Goal: Check status: Check status

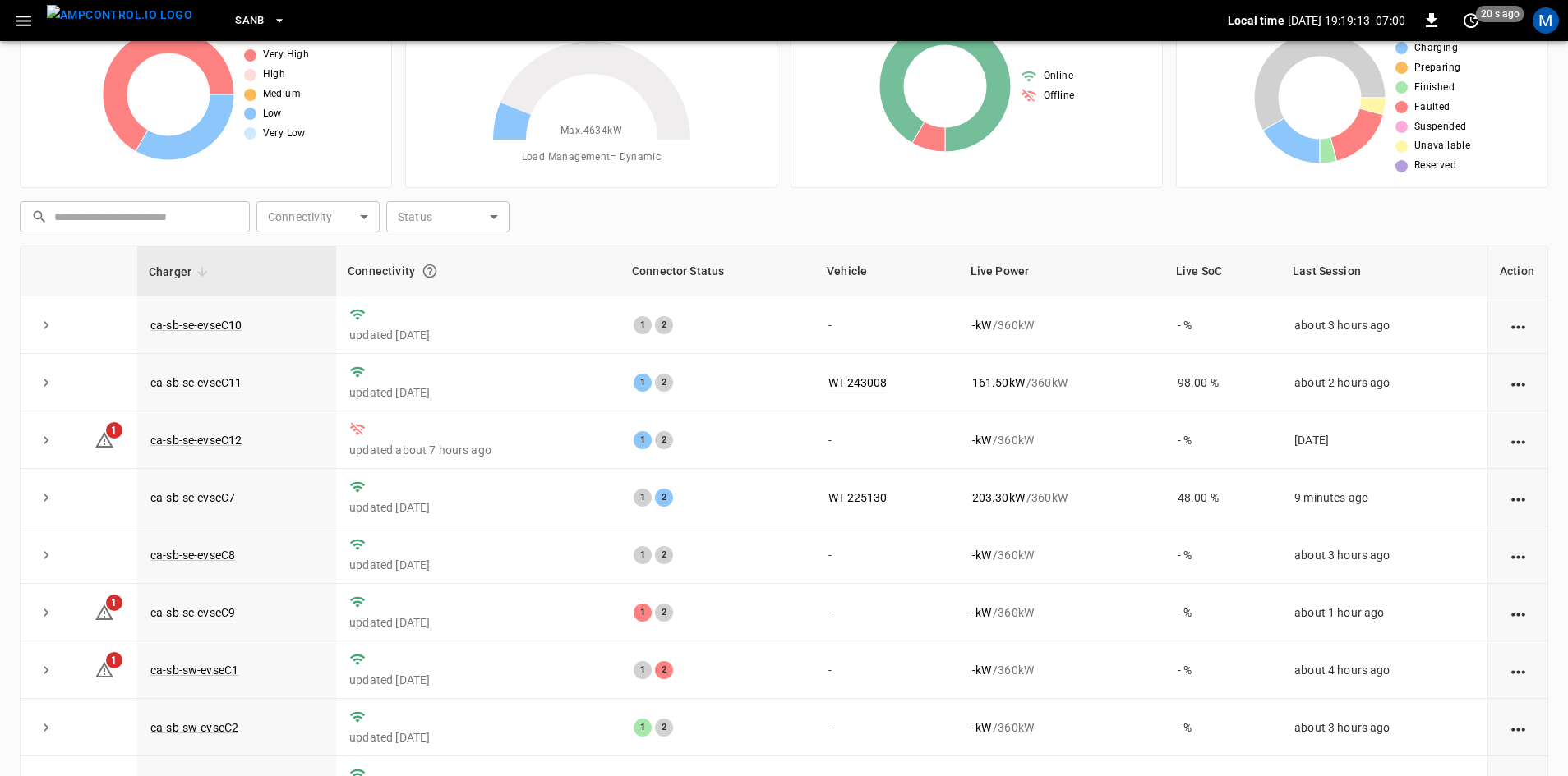
click at [1402, 228] on div "​ ​ Connectivity ​ Connectivity Status ​ Status" at bounding box center [780, 214] width 1535 height 38
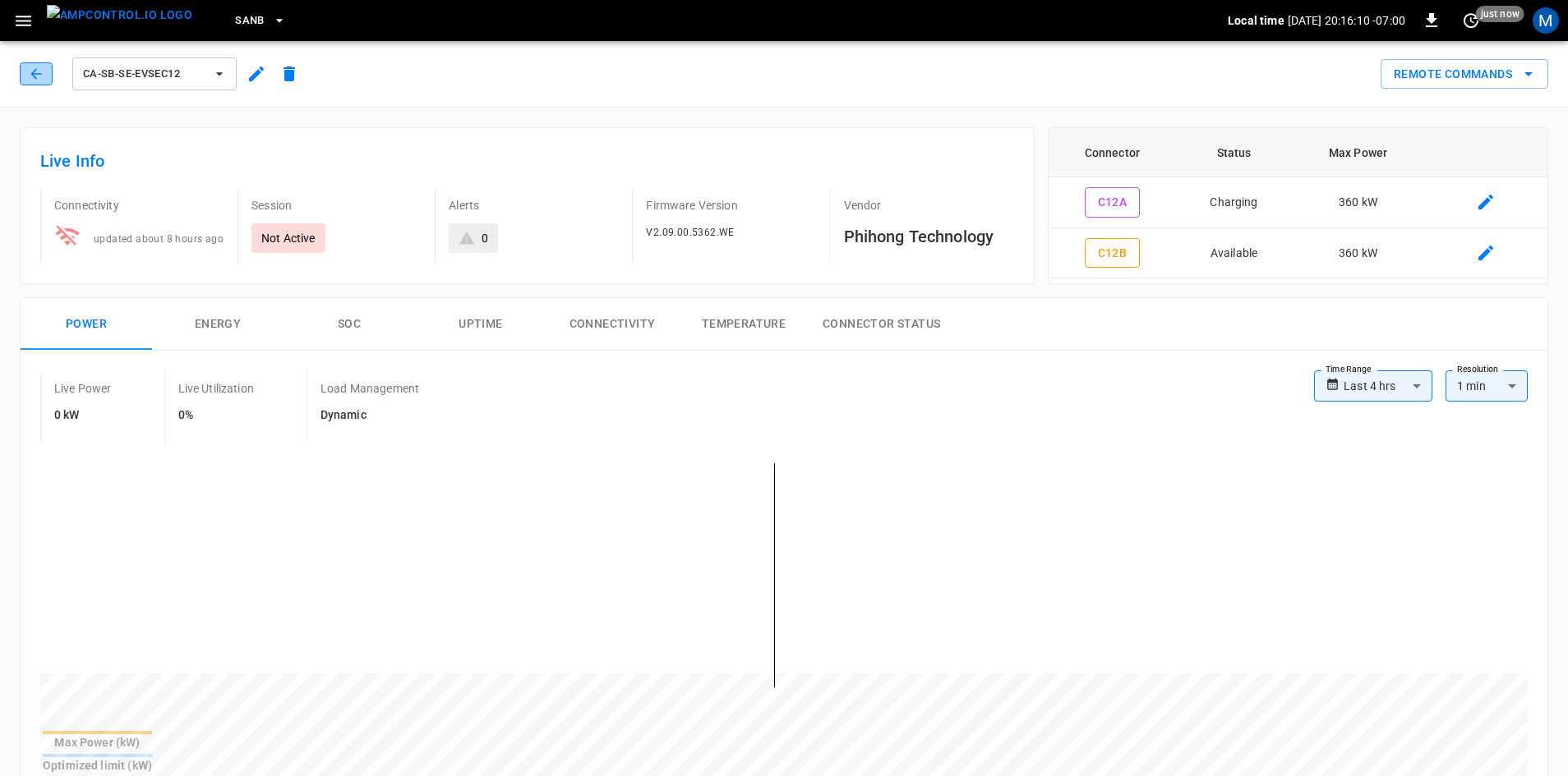
click at [29, 78] on icon "button" at bounding box center [36, 74] width 16 height 16
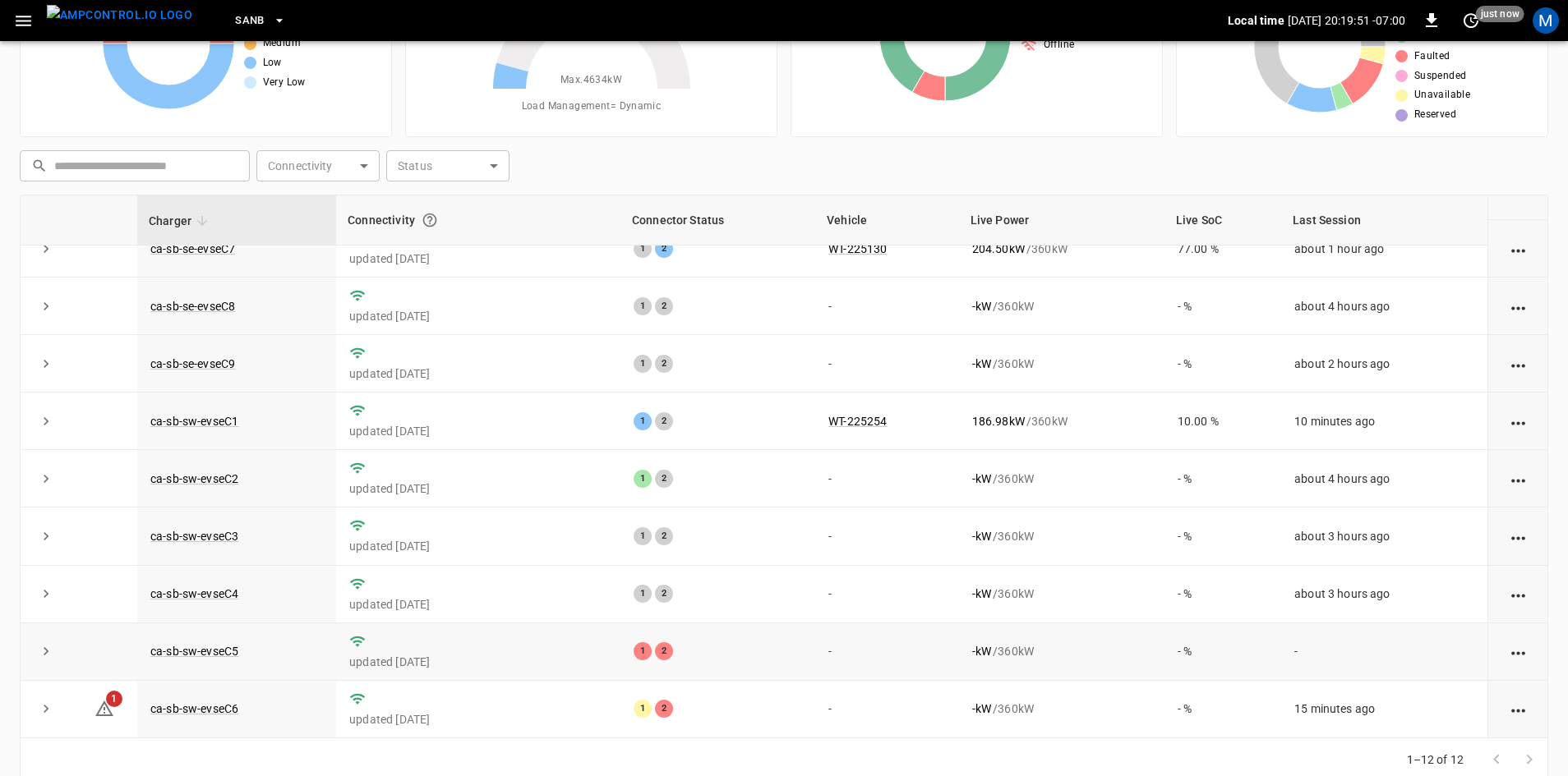
scroll to position [159, 0]
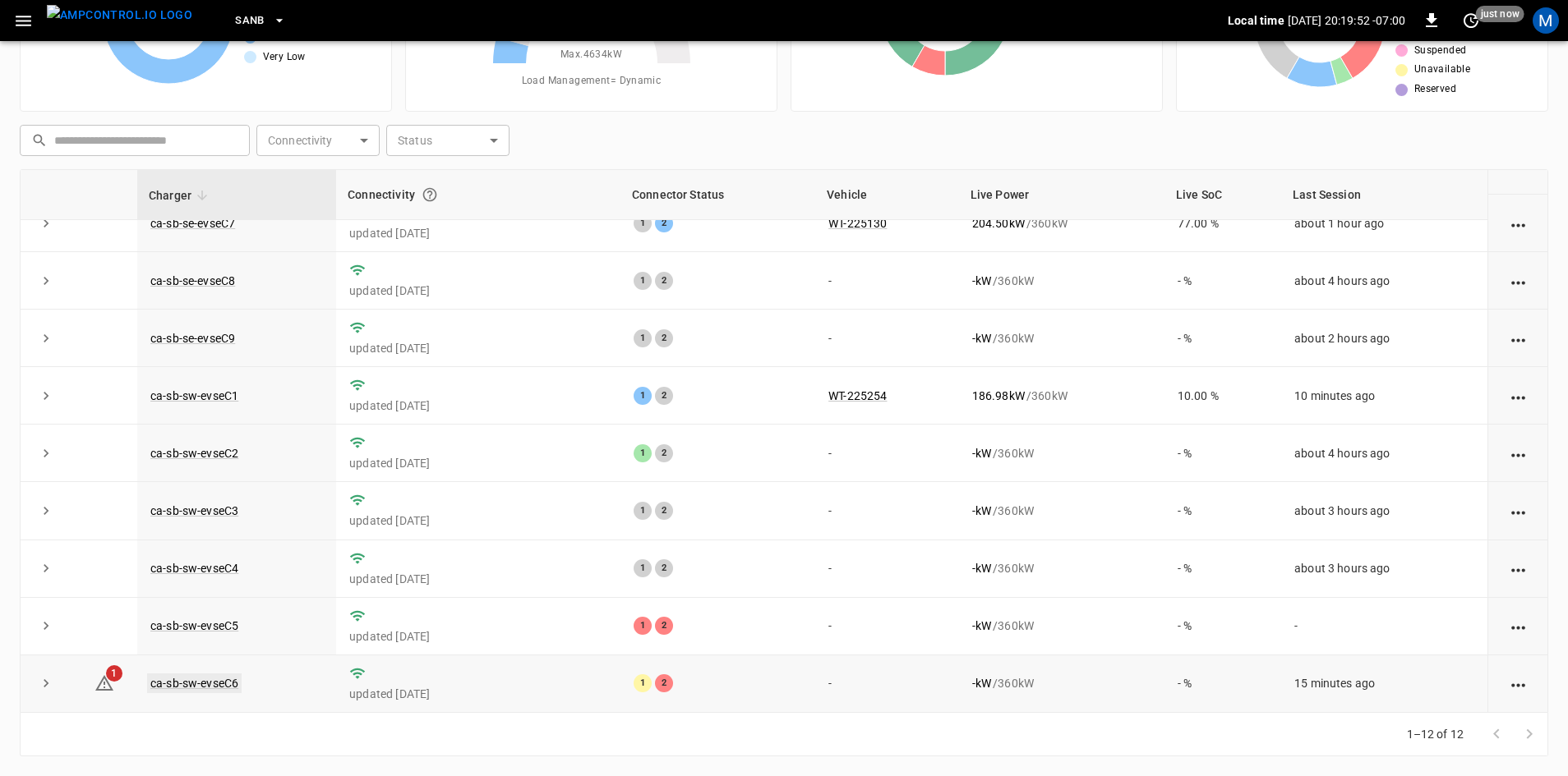
click at [227, 685] on link "ca-sb-sw-evseC6" at bounding box center [194, 683] width 95 height 20
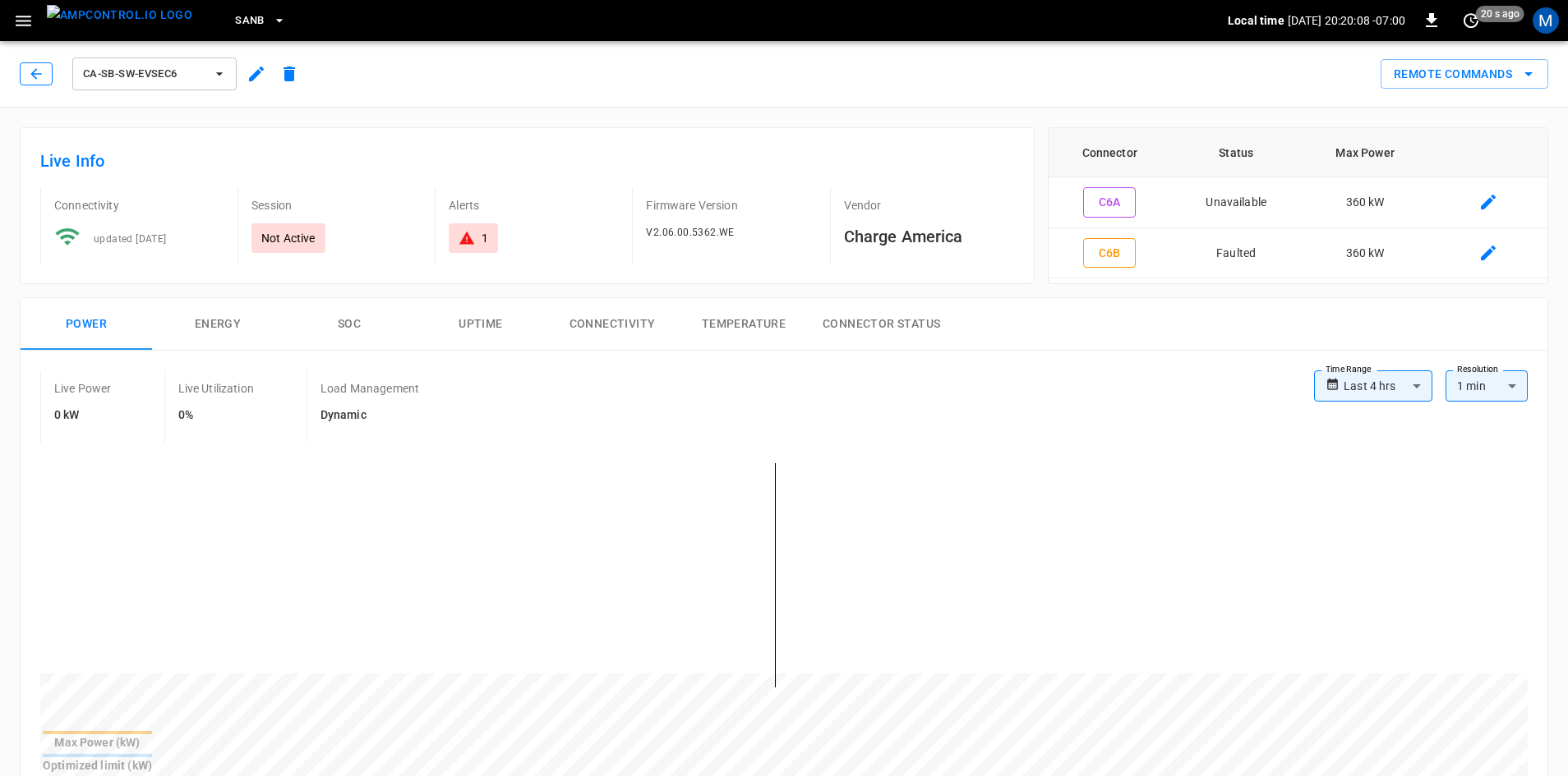
click at [45, 81] on button "button" at bounding box center [36, 74] width 33 height 23
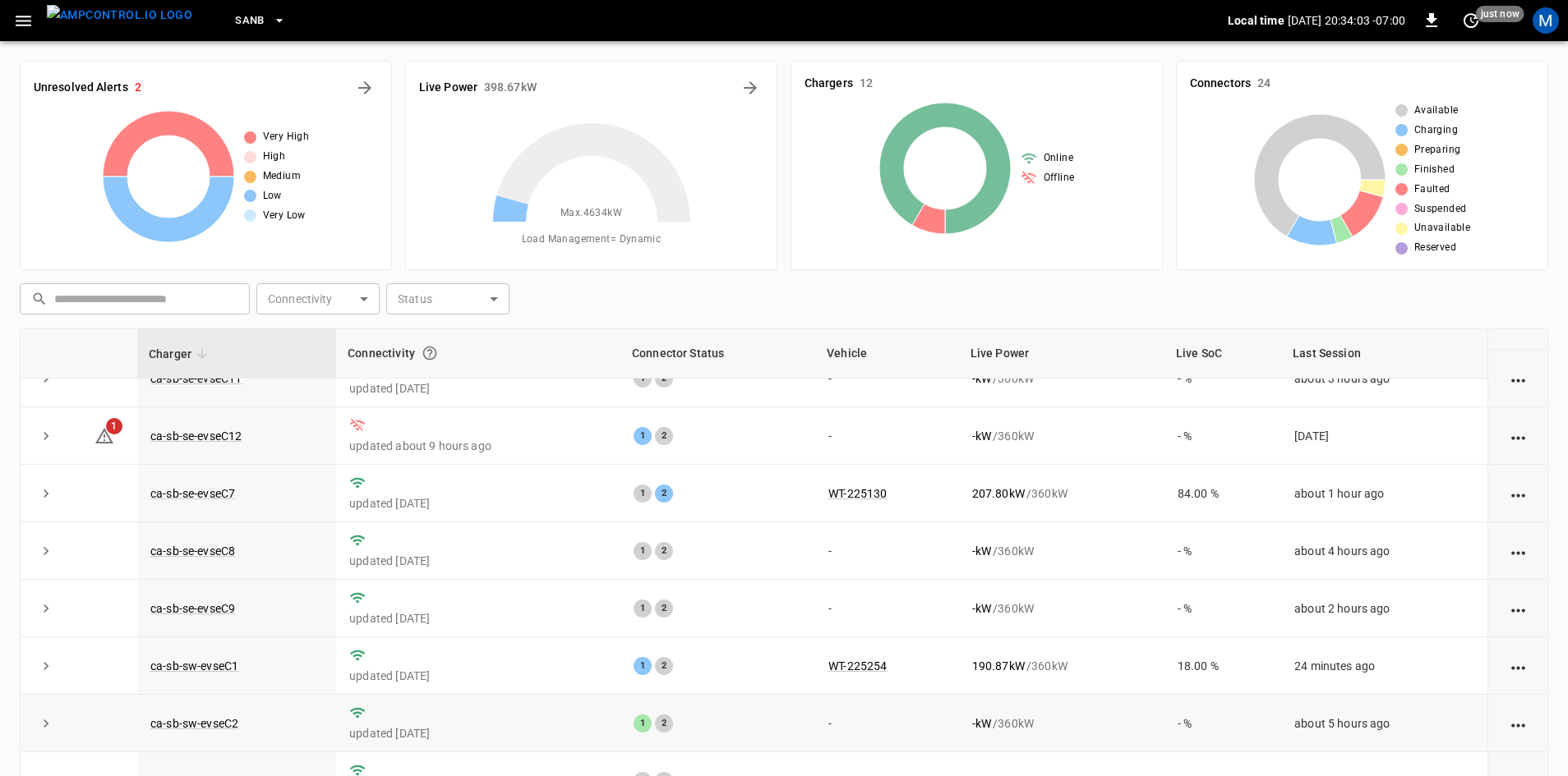
scroll to position [127, 0]
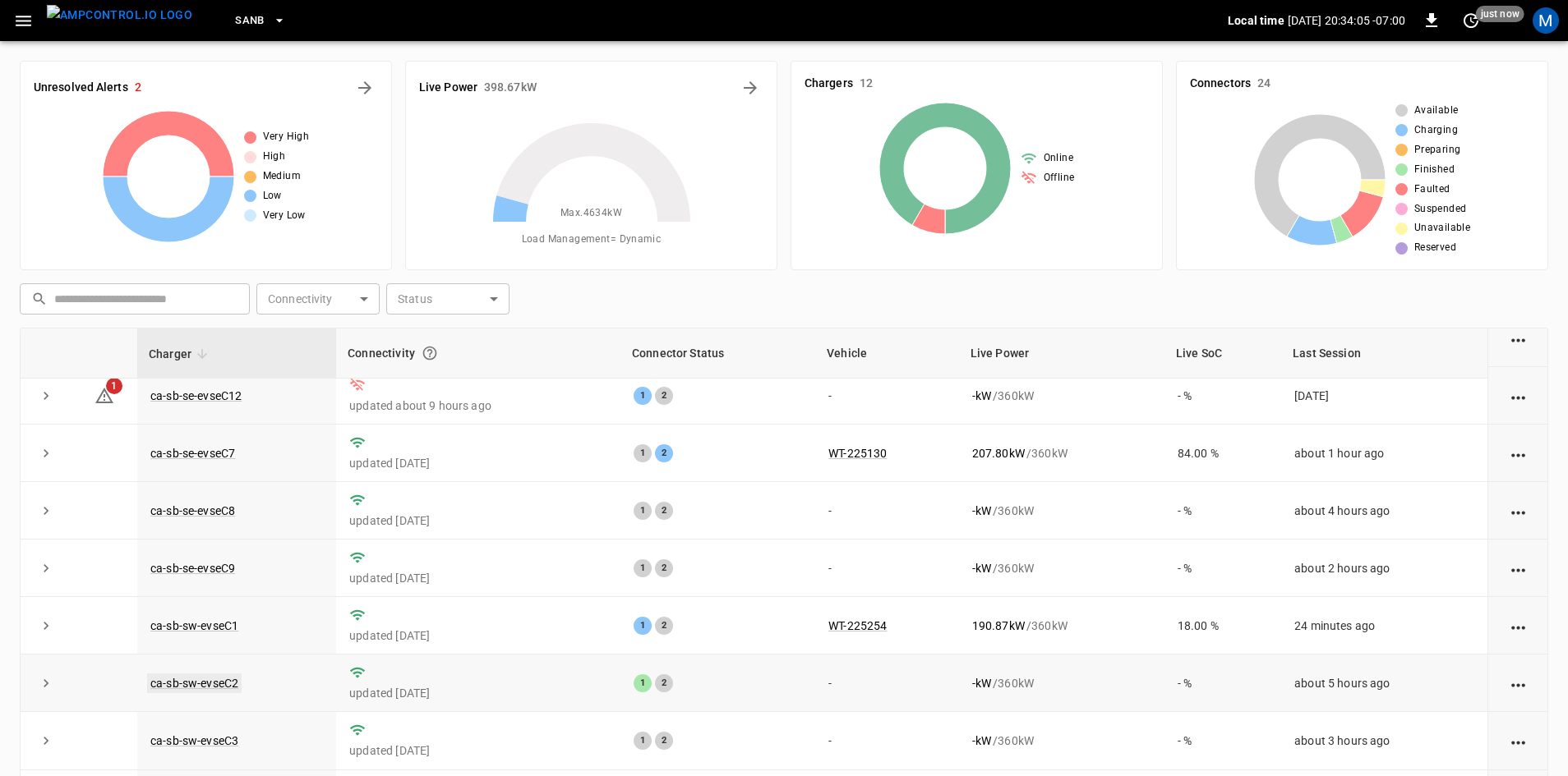
click at [191, 692] on link "ca-sb-sw-evseC2" at bounding box center [194, 683] width 95 height 20
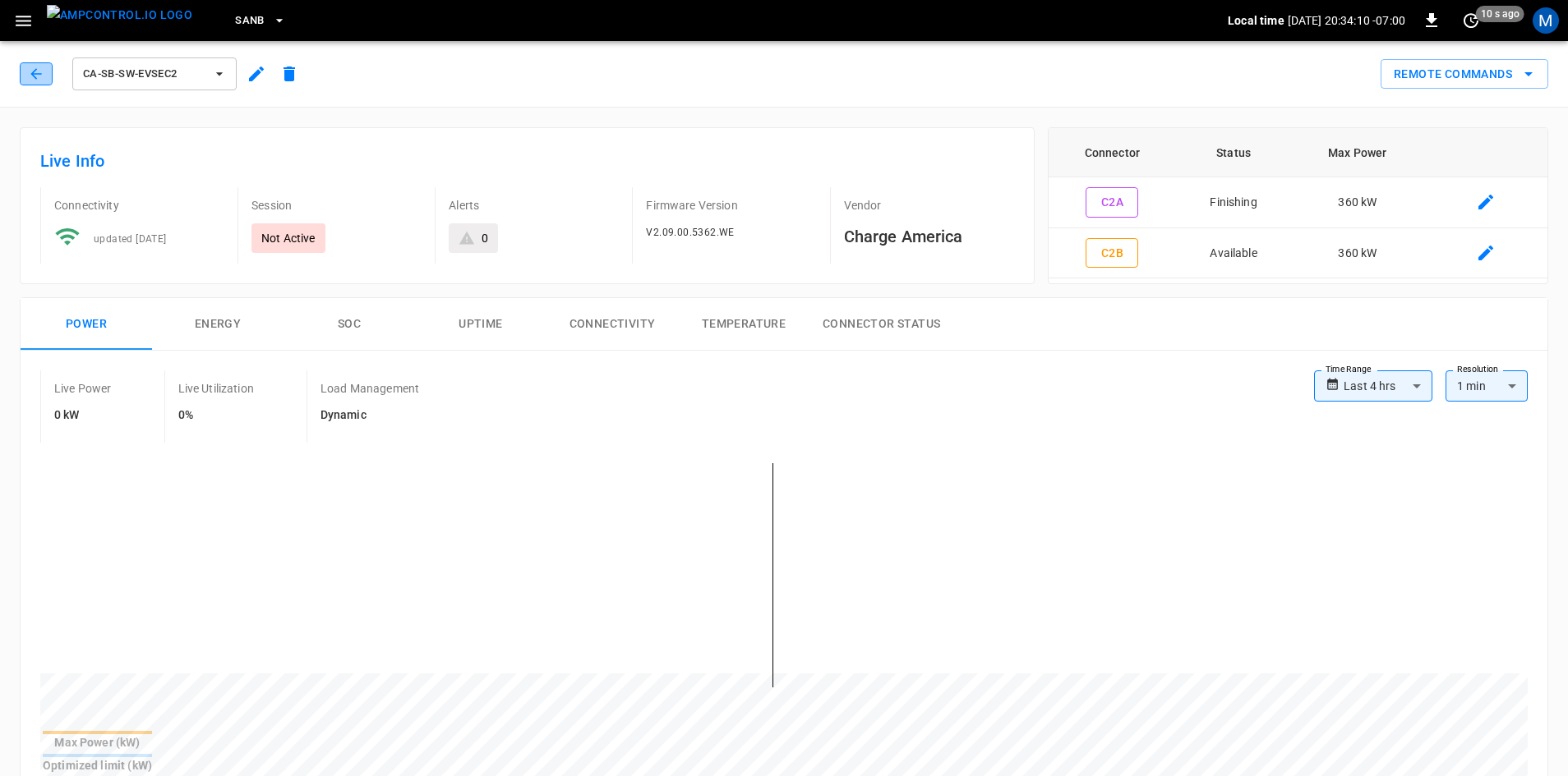
click at [27, 76] on button "button" at bounding box center [36, 74] width 33 height 23
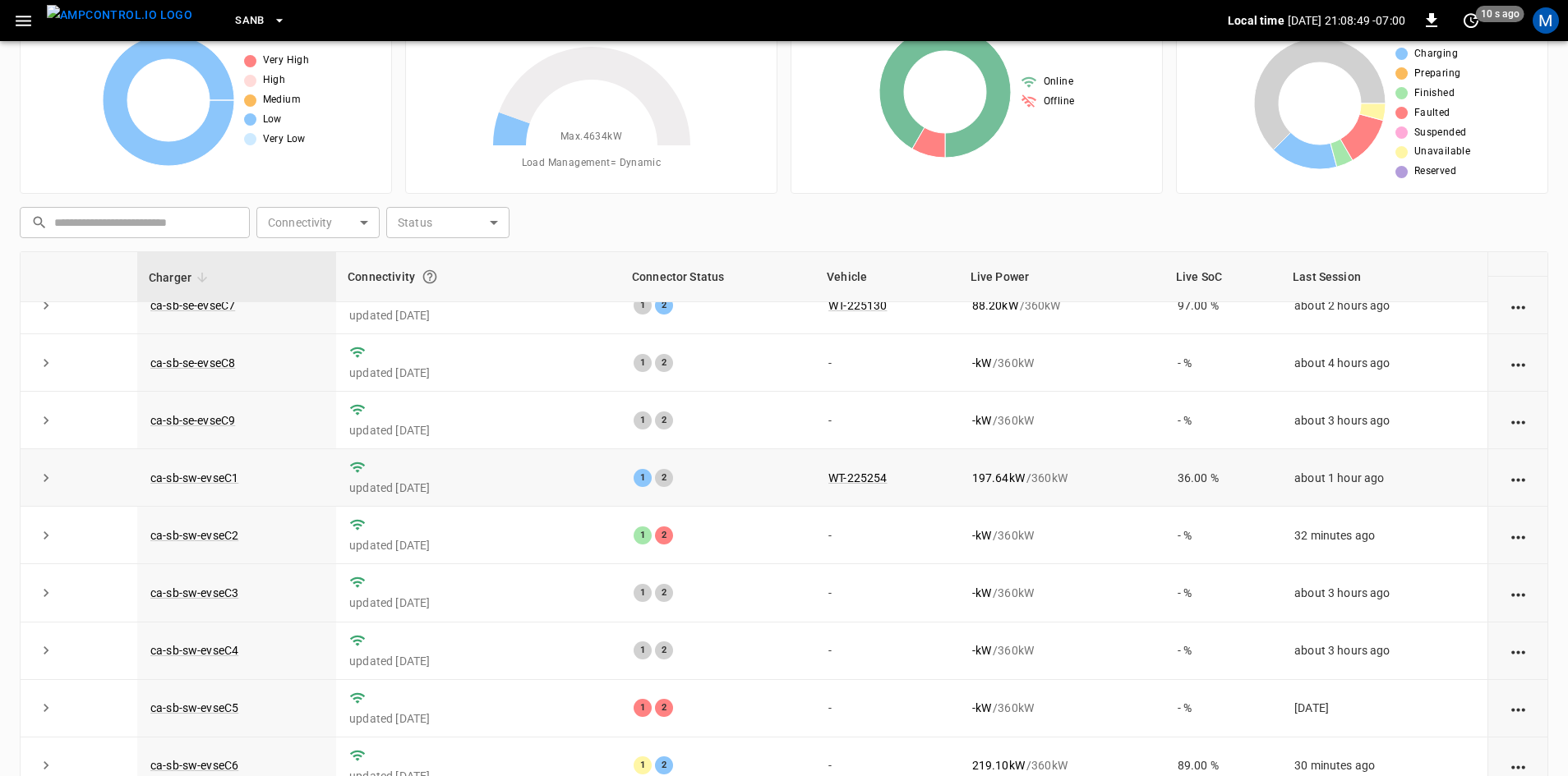
scroll to position [208, 0]
